Goal: Check status: Check status

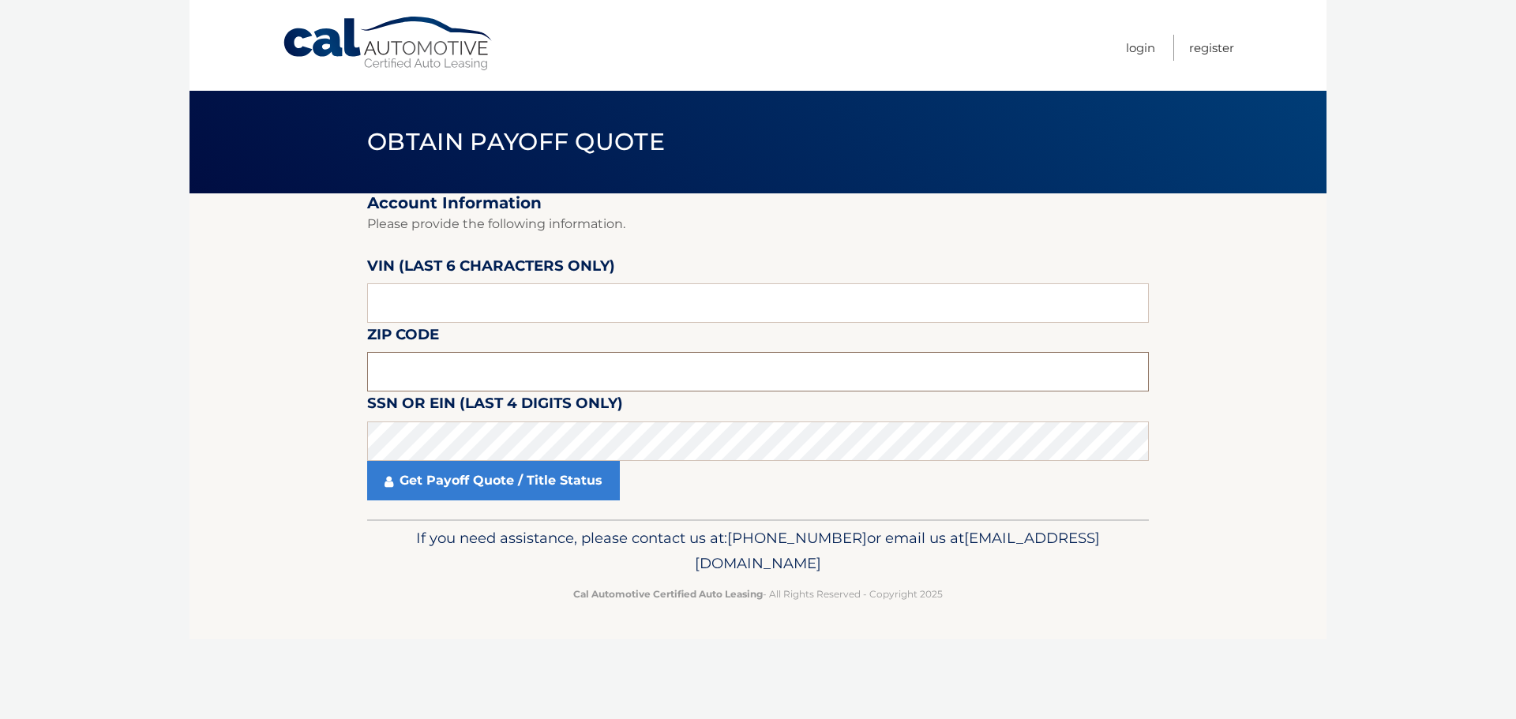
click at [608, 377] on input "text" at bounding box center [758, 371] width 782 height 39
type input "11703"
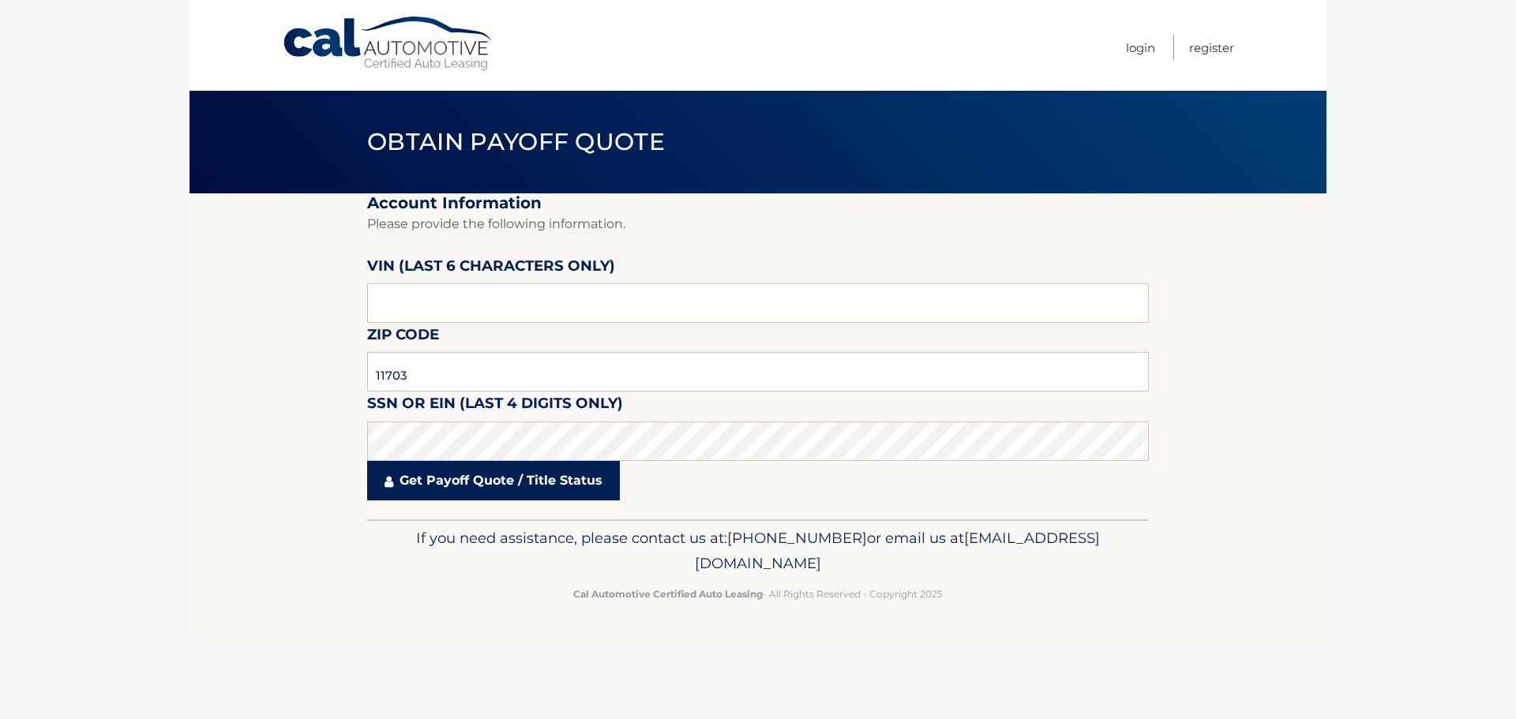
click at [542, 482] on link "Get Payoff Quote / Title Status" at bounding box center [493, 480] width 253 height 39
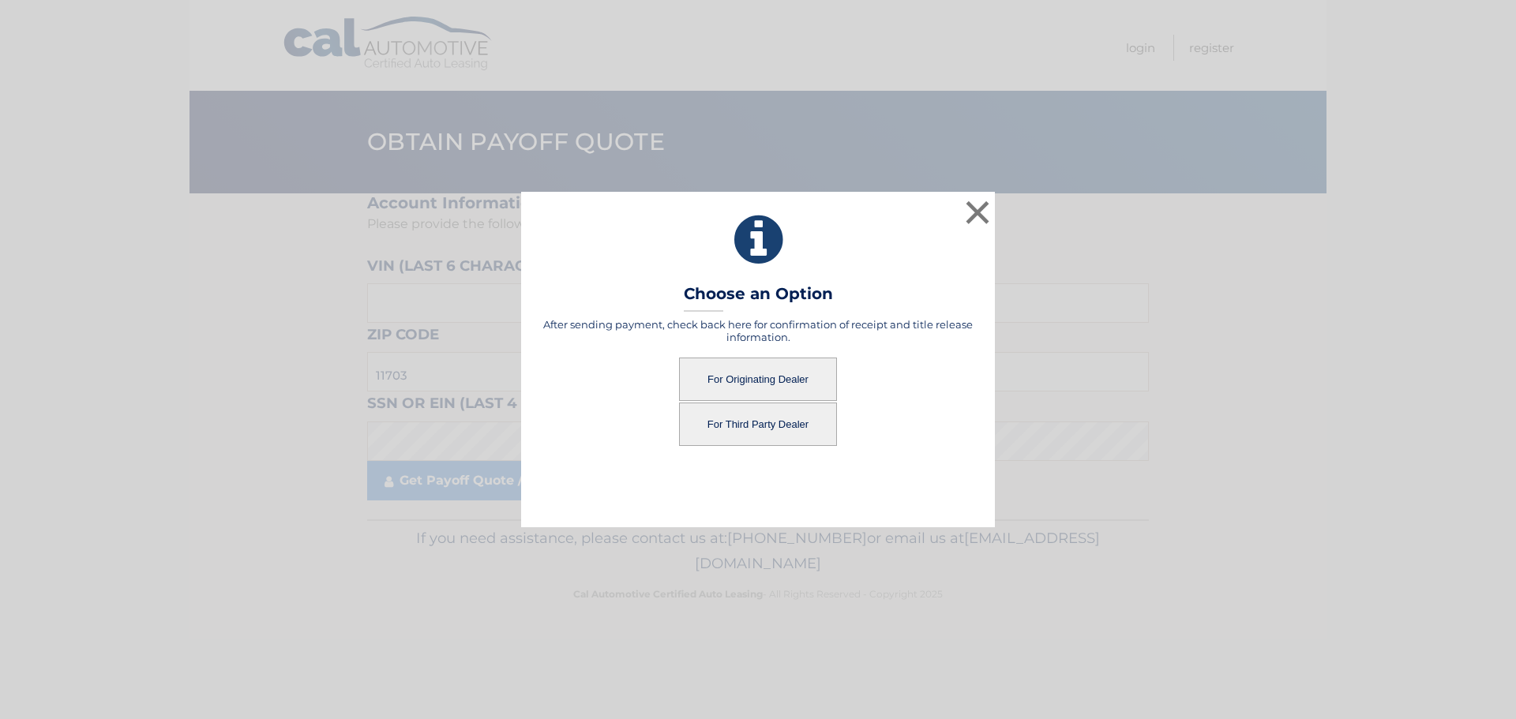
click at [780, 388] on button "For Originating Dealer" at bounding box center [758, 379] width 158 height 43
click at [772, 377] on button "For Originating Dealer" at bounding box center [758, 379] width 158 height 43
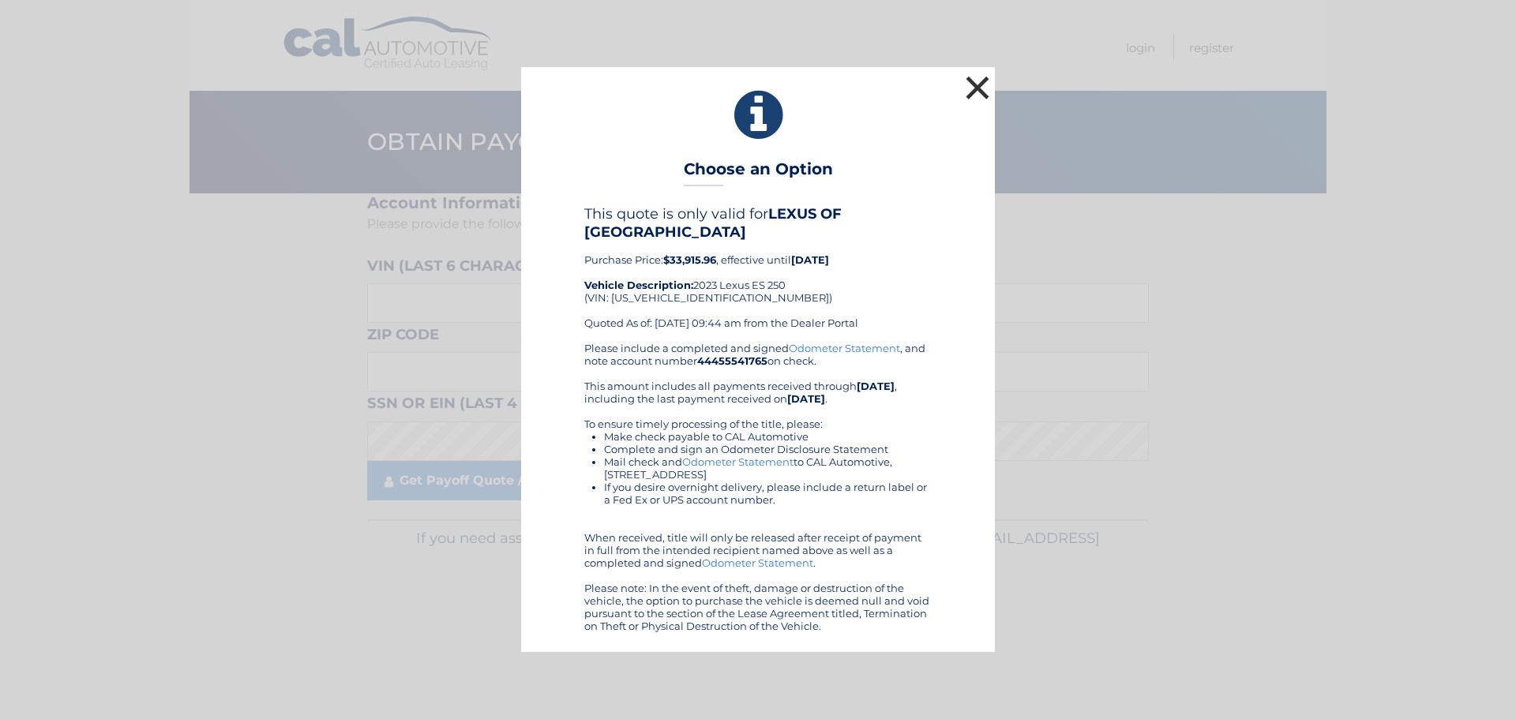
click at [979, 85] on button "×" at bounding box center [978, 88] width 32 height 32
